Goal: Task Accomplishment & Management: Use online tool/utility

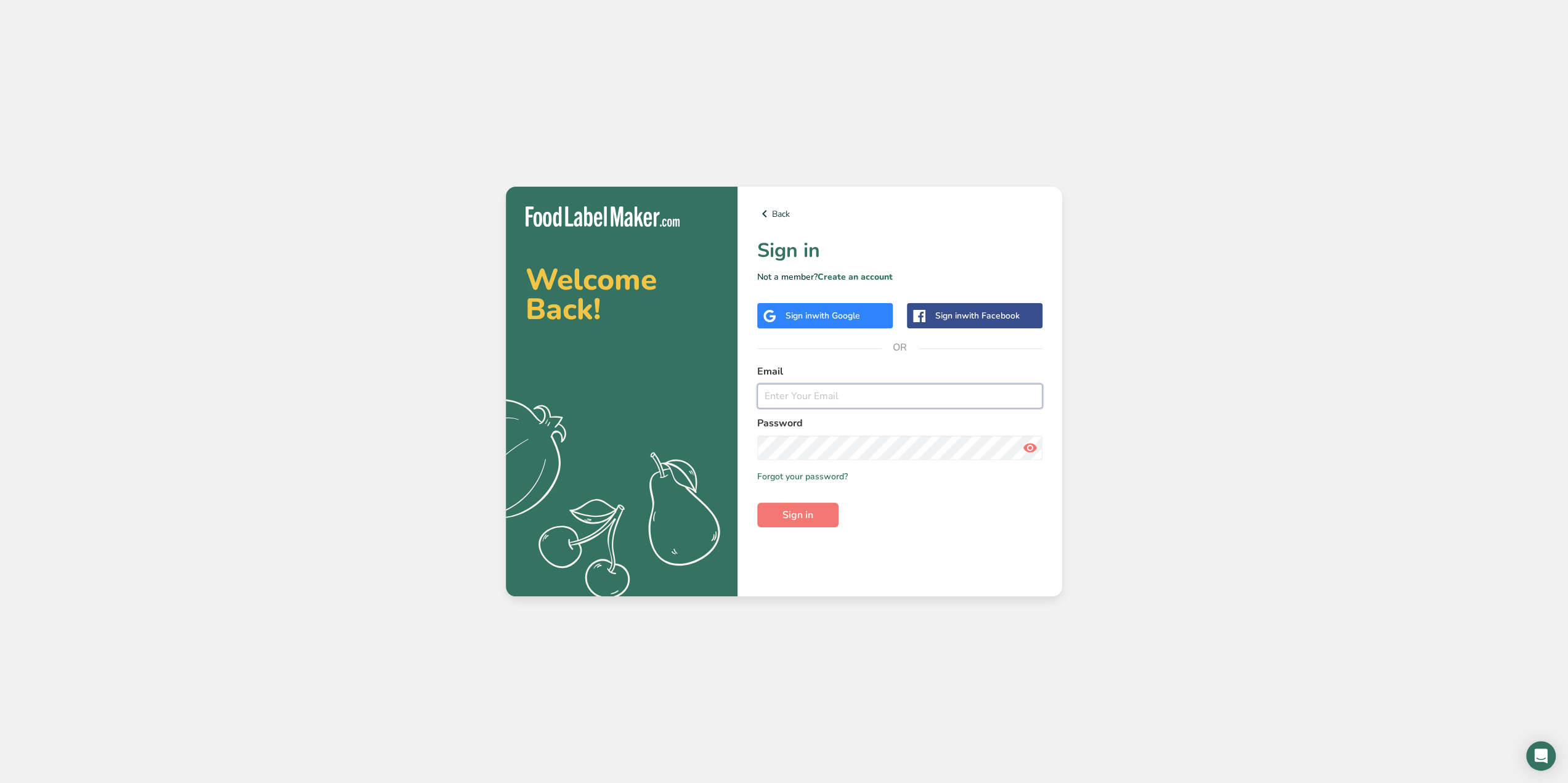
click at [939, 401] on input "email" at bounding box center [899, 396] width 285 height 25
click at [0, 782] on com-1password-button at bounding box center [0, 783] width 0 height 0
type input "[EMAIL_ADDRESS][DOMAIN_NAME]"
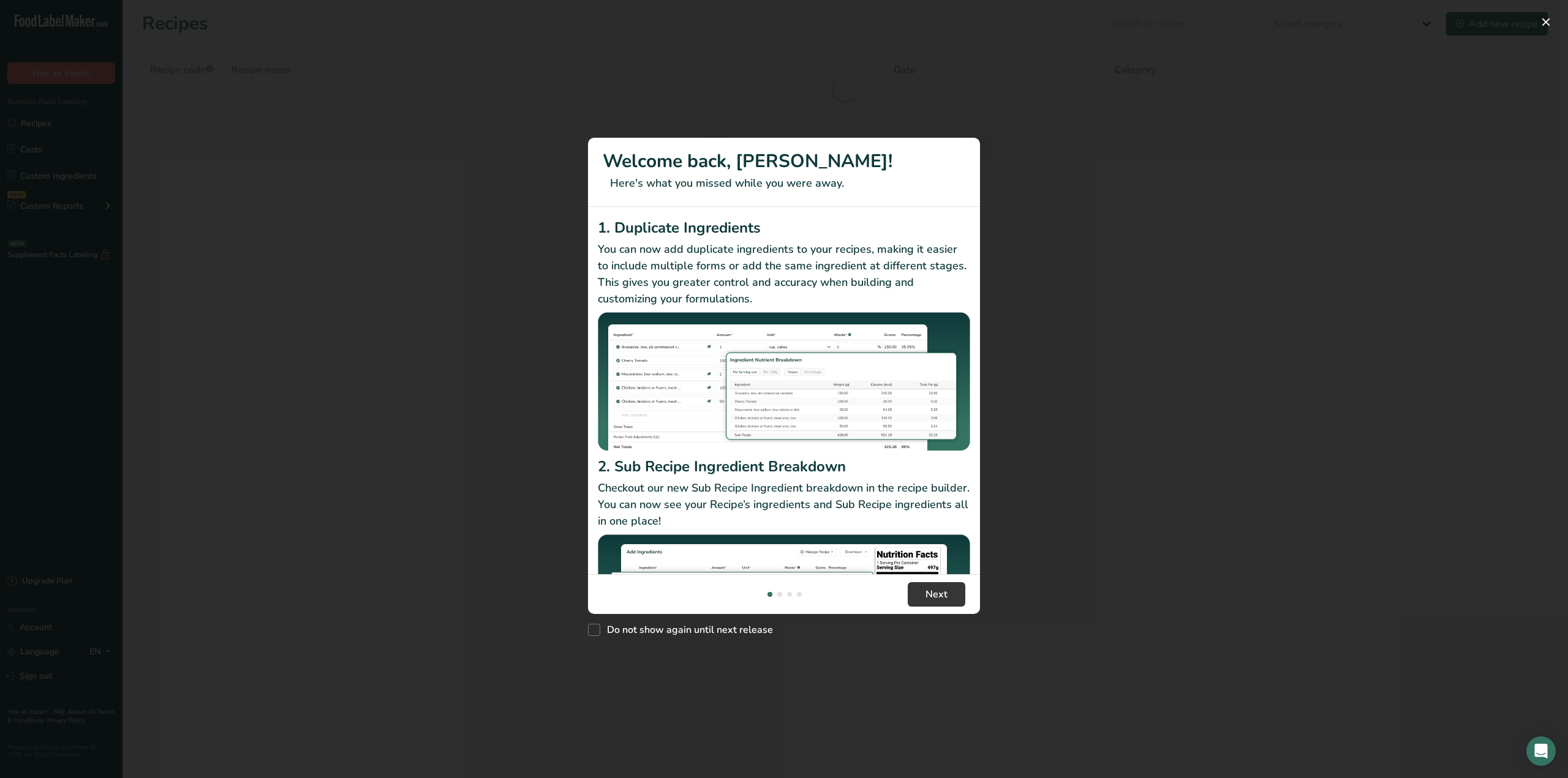
click at [1262, 94] on div "New Features" at bounding box center [784, 389] width 1568 height 778
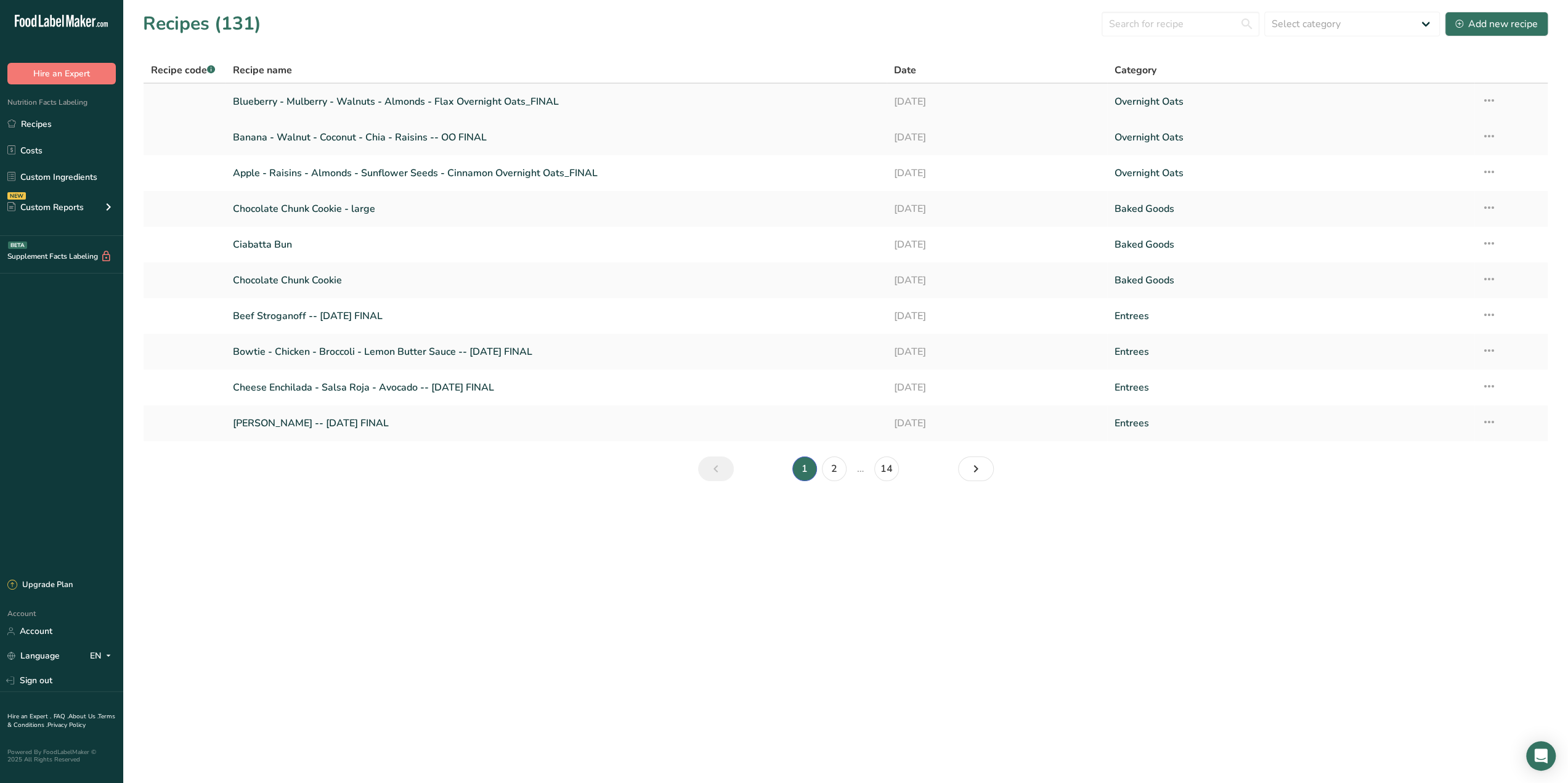
click at [746, 107] on link "Blueberry - Mulberry - Walnuts - Almonds - Flax Overnight Oats_FINAL" at bounding box center [556, 101] width 647 height 26
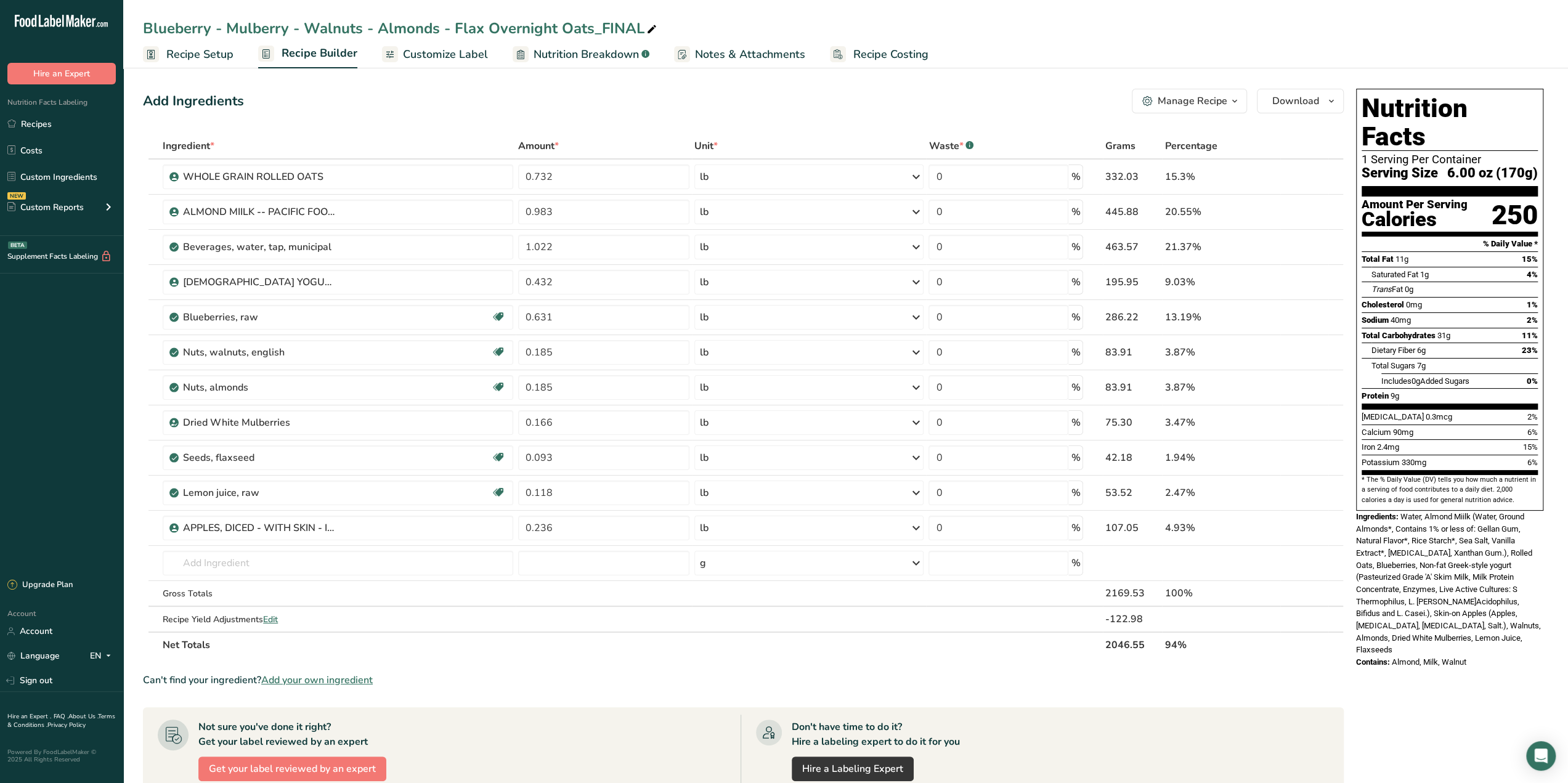
drag, startPoint x: 1495, startPoint y: 629, endPoint x: 1473, endPoint y: 624, distance: 22.6
click at [1473, 656] on div "Contains: Almond, Milk, Walnut" at bounding box center [1449, 662] width 187 height 13
drag, startPoint x: 1475, startPoint y: 622, endPoint x: 1429, endPoint y: 608, distance: 48.1
click at [1429, 608] on div "Nutrition Facts 1 Serving Per Container Serving Size 6.00 oz (170g) Amount Per …" at bounding box center [1450, 378] width 197 height 590
click at [1419, 633] on div "Nutrition Facts 1 Serving Per Container Serving Size 6.00 oz (170g) Amount Per …" at bounding box center [1450, 378] width 197 height 590
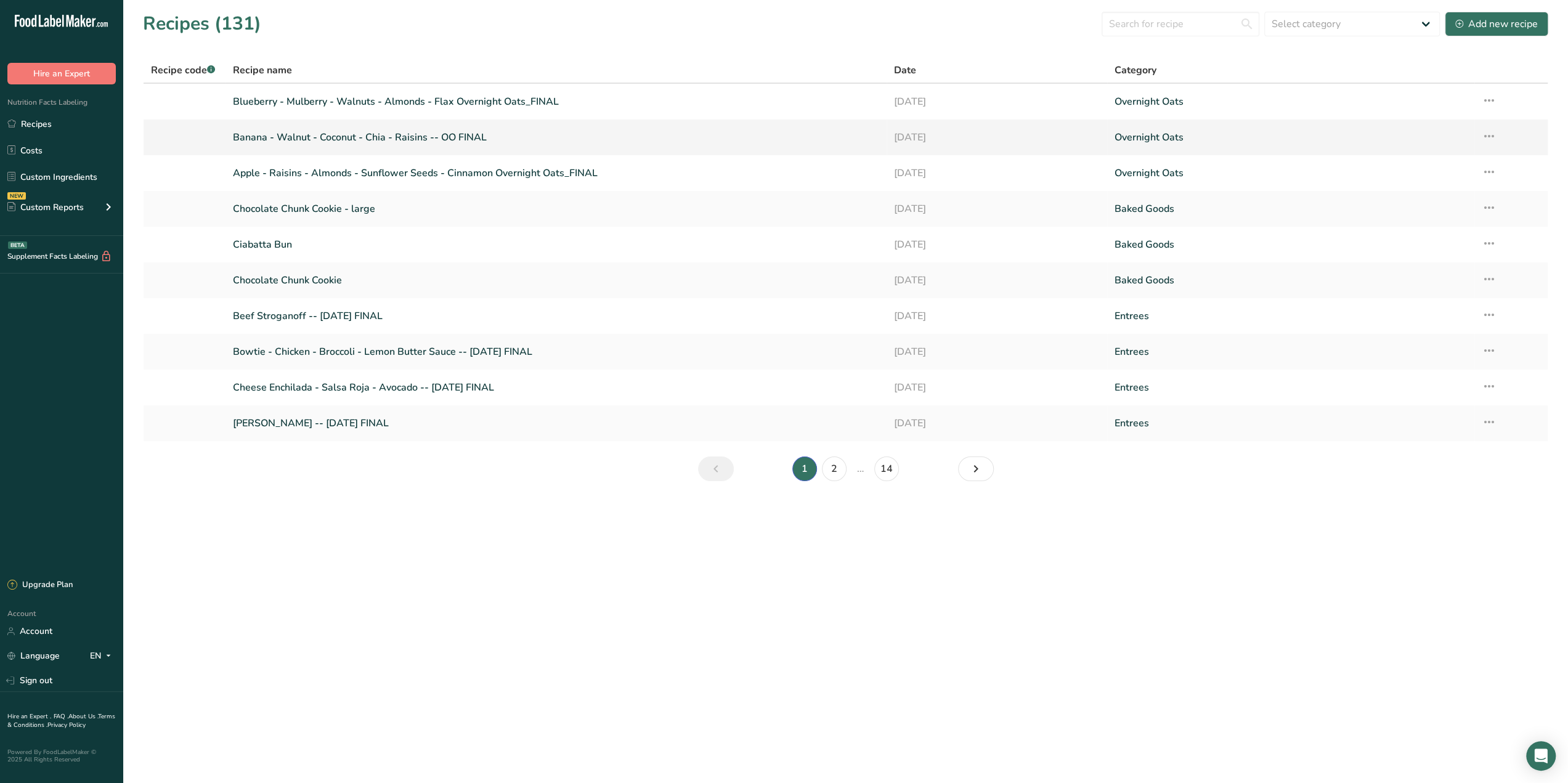
click at [436, 133] on link "Banana - Walnut - Coconut - Chia - Raisins -- OO FINAL" at bounding box center [556, 137] width 647 height 26
click at [1166, 26] on input "text" at bounding box center [1181, 24] width 158 height 25
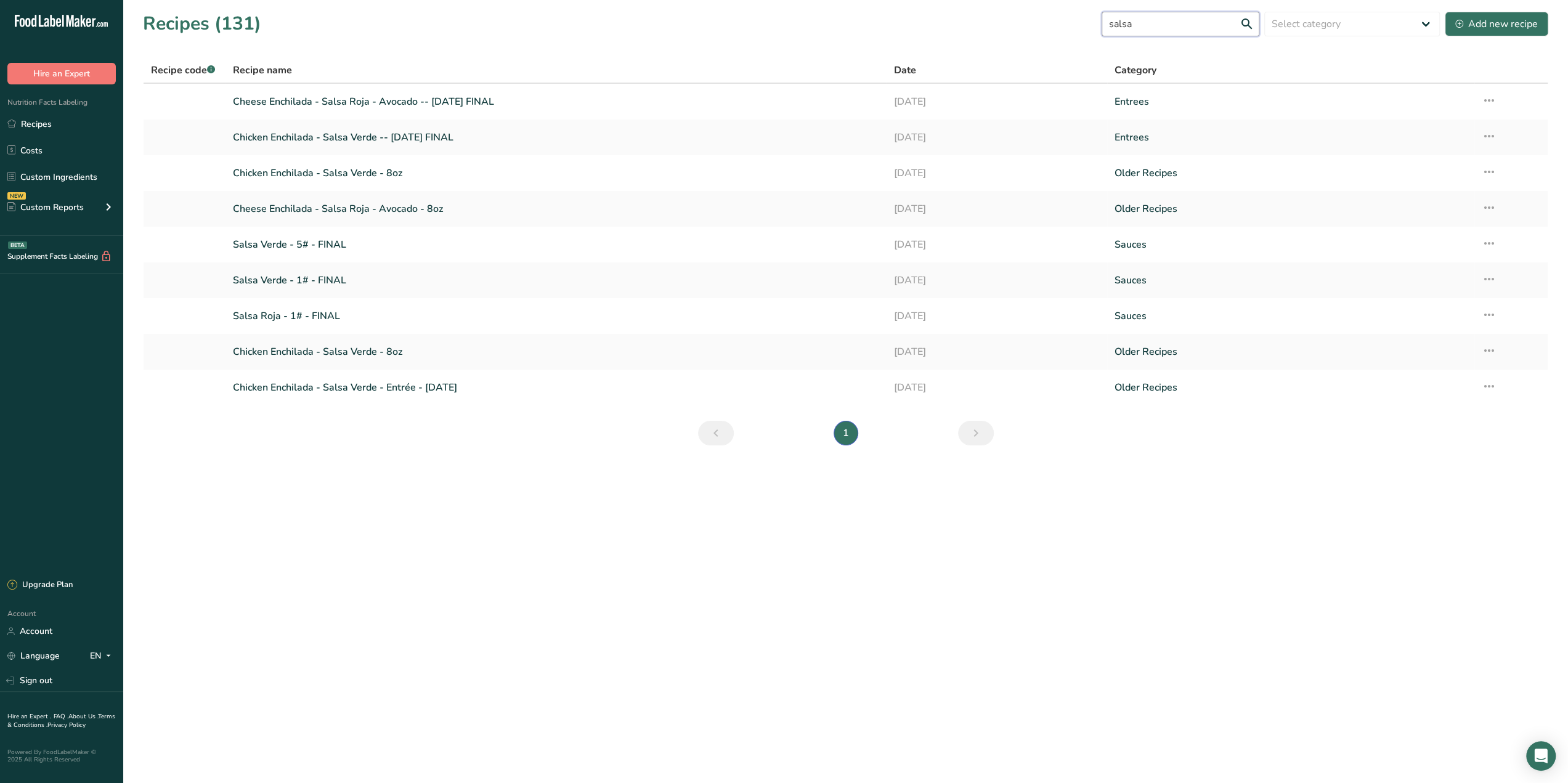
click at [1148, 28] on input "salsa" at bounding box center [1181, 24] width 158 height 25
click at [1147, 29] on input "salsa" at bounding box center [1181, 24] width 158 height 25
click at [1146, 29] on input "salsa" at bounding box center [1181, 24] width 158 height 25
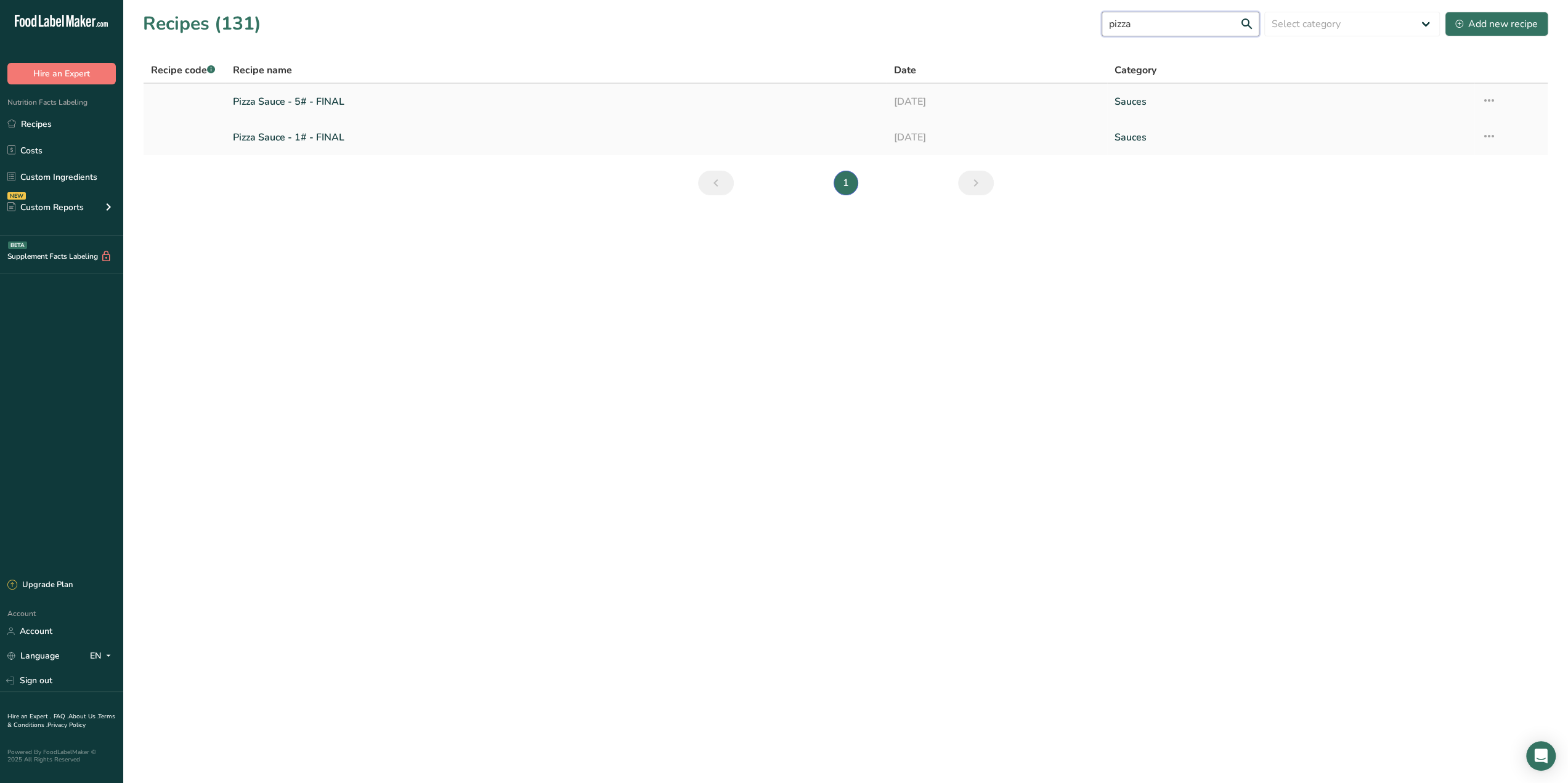
type input "pizza"
click at [557, 106] on link "Pizza Sauce - 5# - FINAL" at bounding box center [556, 101] width 647 height 26
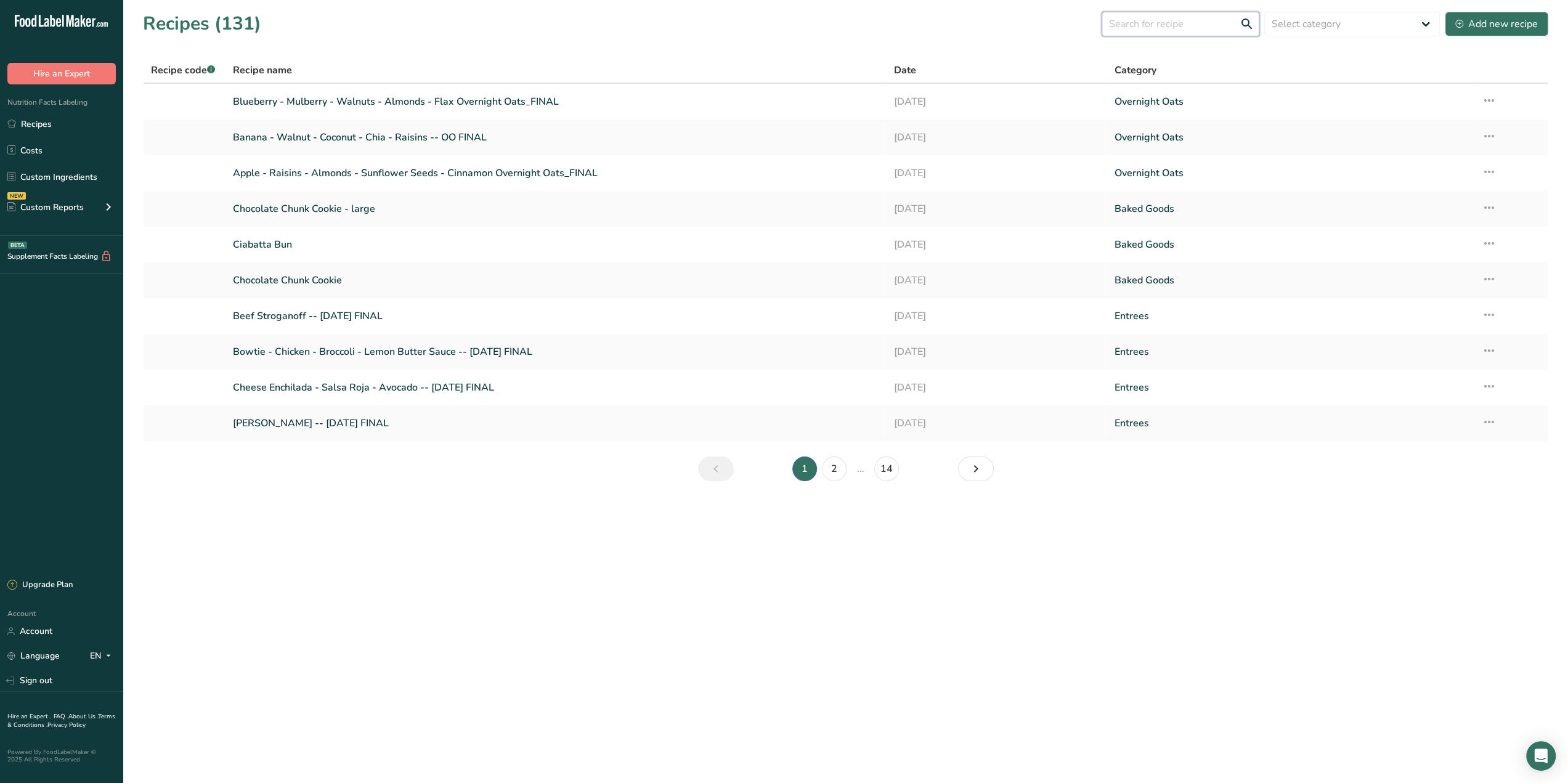
click at [1131, 24] on input "text" at bounding box center [1181, 24] width 158 height 25
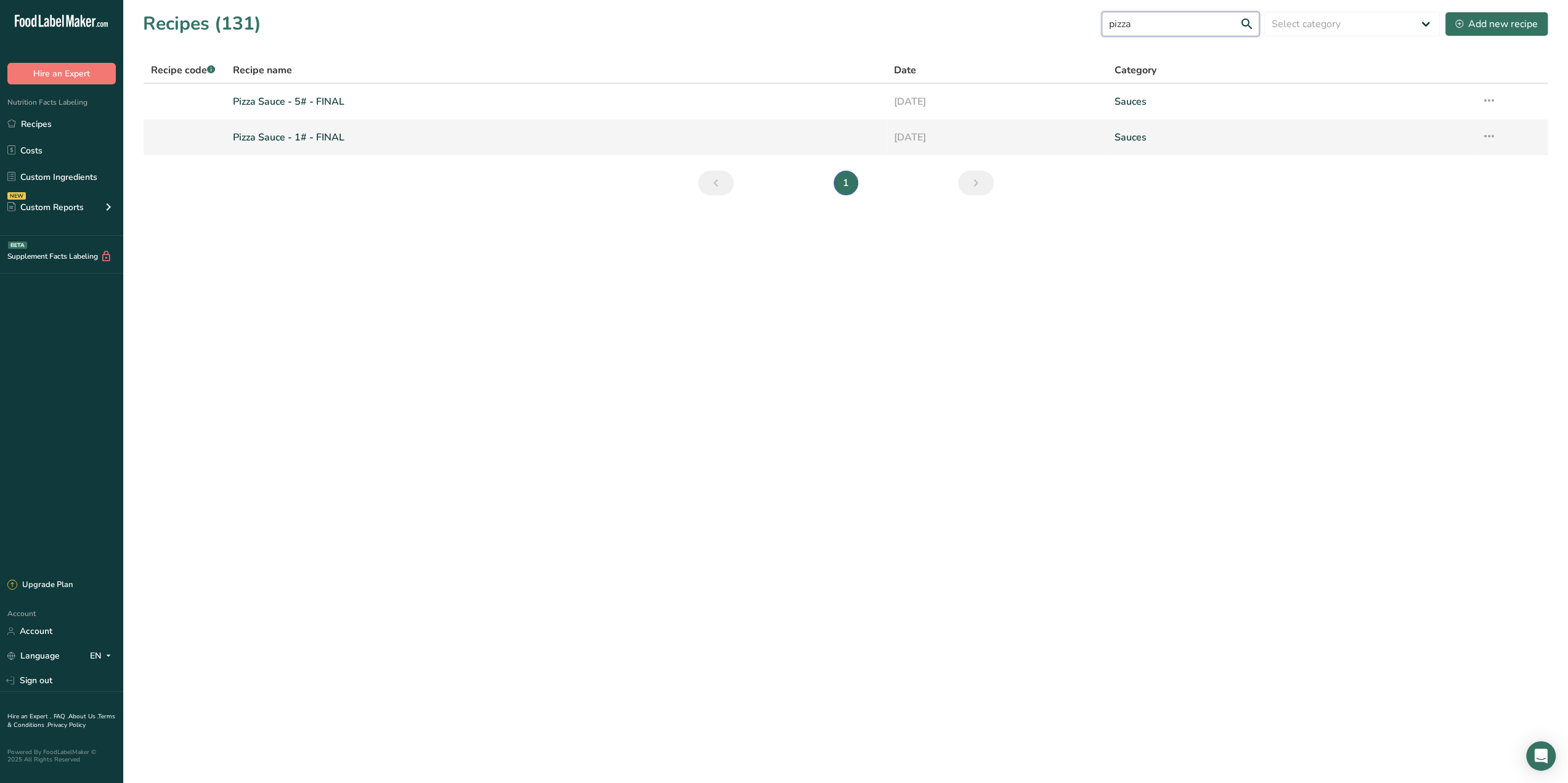
type input "pizza"
click at [419, 136] on link "Pizza Sauce - 1# - FINAL" at bounding box center [556, 137] width 647 height 26
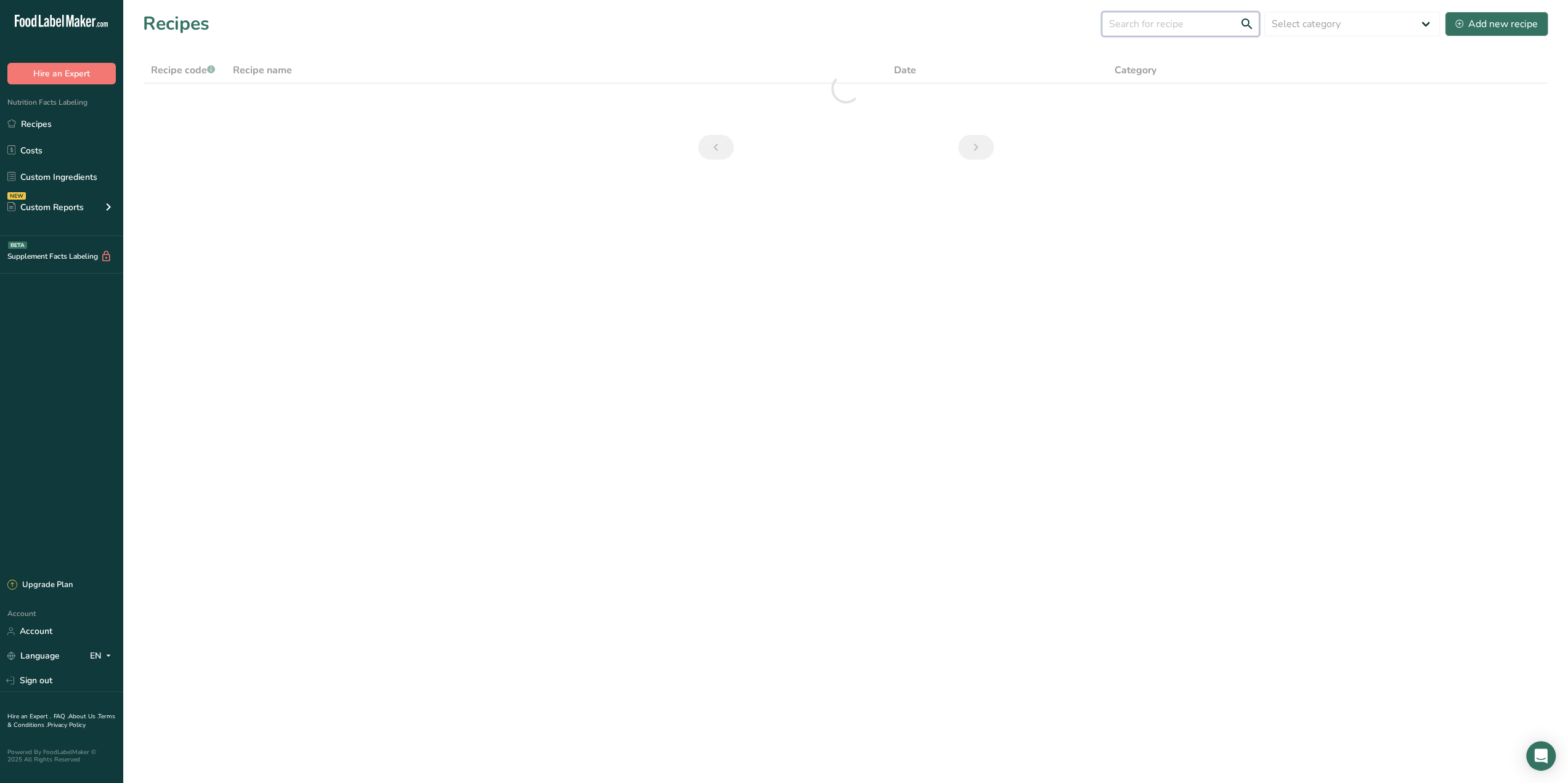
click at [1170, 27] on input "text" at bounding box center [1181, 24] width 158 height 25
